Goal: Task Accomplishment & Management: Manage account settings

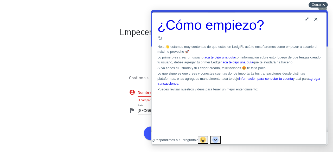
click at [320, 7] on span "Cerrar" at bounding box center [317, 5] width 10 height 4
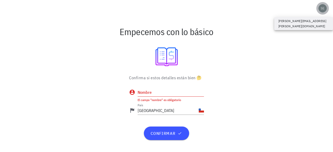
click at [322, 7] on div "avatar" at bounding box center [323, 8] width 8 height 8
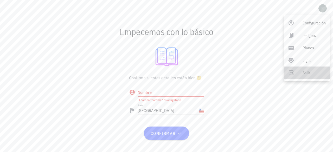
click at [301, 72] on link "Salir" at bounding box center [307, 73] width 46 height 12
